Goal: Find contact information: Find contact information

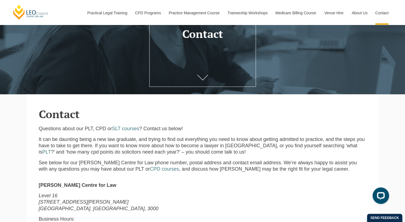
scroll to position [67, 0]
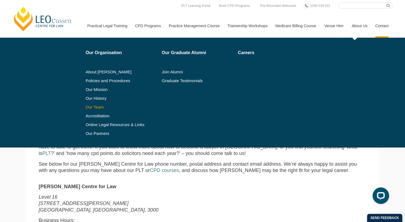
click at [103, 105] on link "Our Team" at bounding box center [122, 107] width 72 height 4
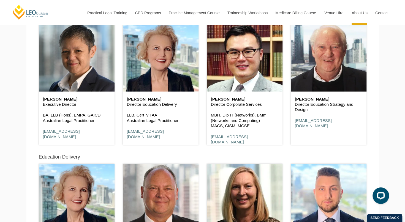
scroll to position [293, 0]
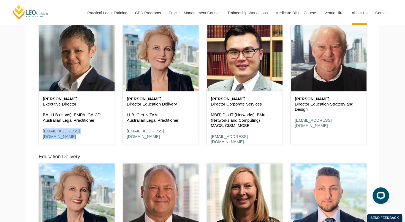
drag, startPoint x: 103, startPoint y: 137, endPoint x: 39, endPoint y: 132, distance: 63.7
click at [39, 132] on div "[PERSON_NAME] Executive Director BA, LLB (Hons), EMPA, GAICD Australian Legal P…" at bounding box center [77, 117] width 76 height 53
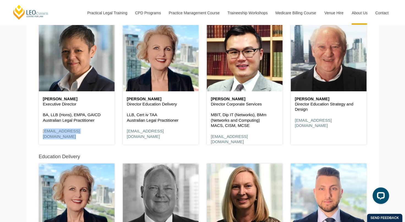
copy link "[EMAIL_ADDRESS][DOMAIN_NAME]"
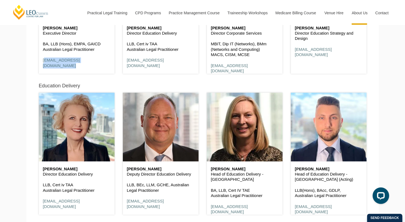
scroll to position [373, 0]
